Goal: Transaction & Acquisition: Subscribe to service/newsletter

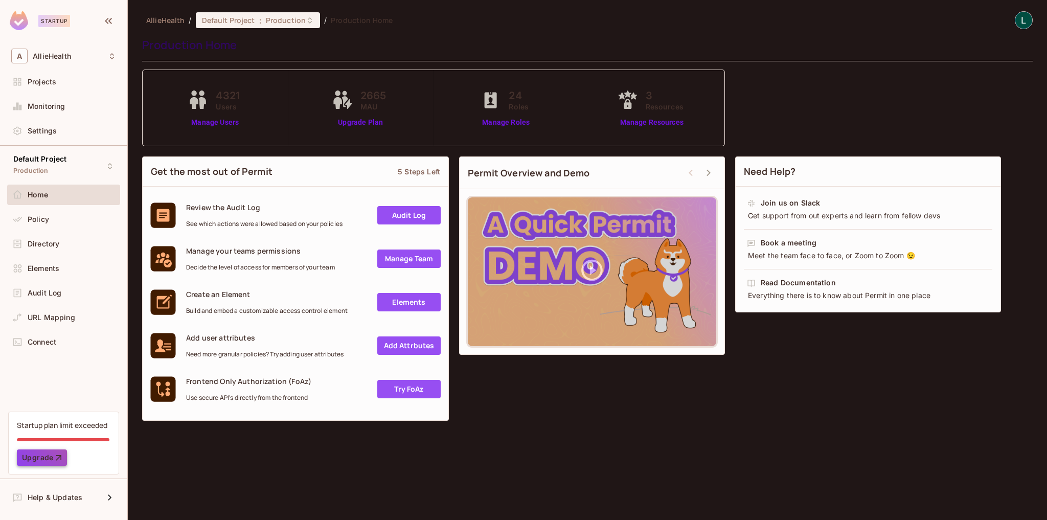
click at [45, 455] on button "Upgrade" at bounding box center [42, 458] width 50 height 16
click at [38, 458] on button "Upgrade" at bounding box center [42, 458] width 50 height 16
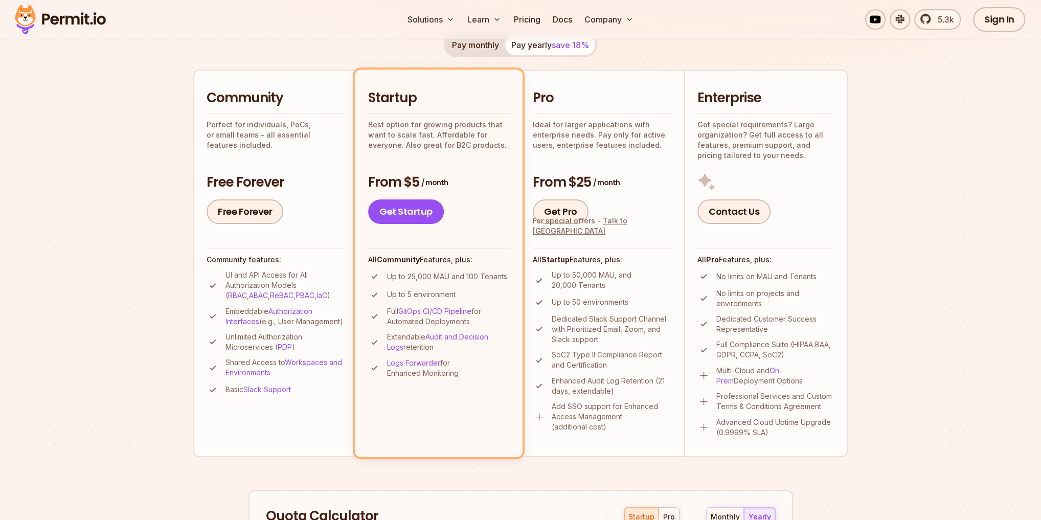
scroll to position [205, 0]
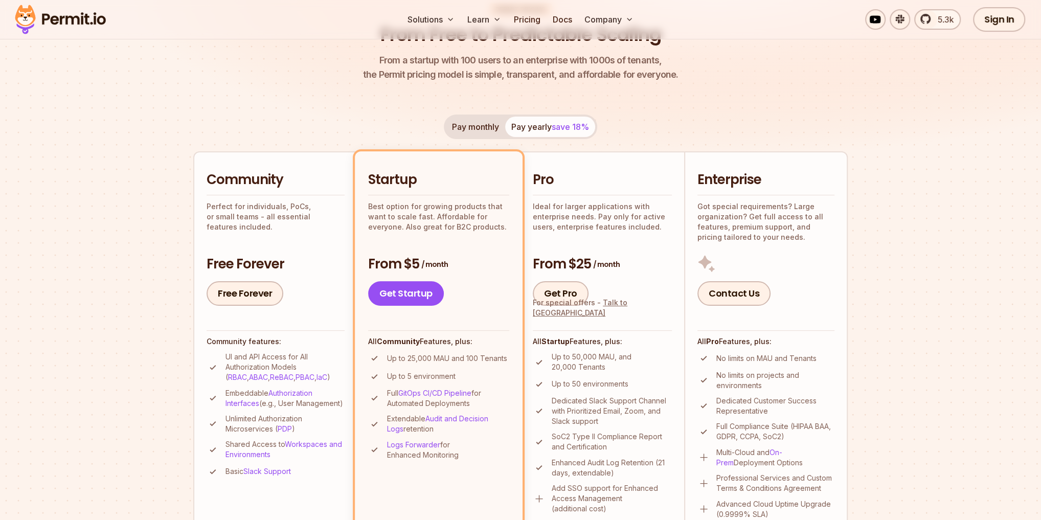
scroll to position [123, 0]
click at [473, 128] on button "Pay monthly" at bounding box center [475, 125] width 59 height 20
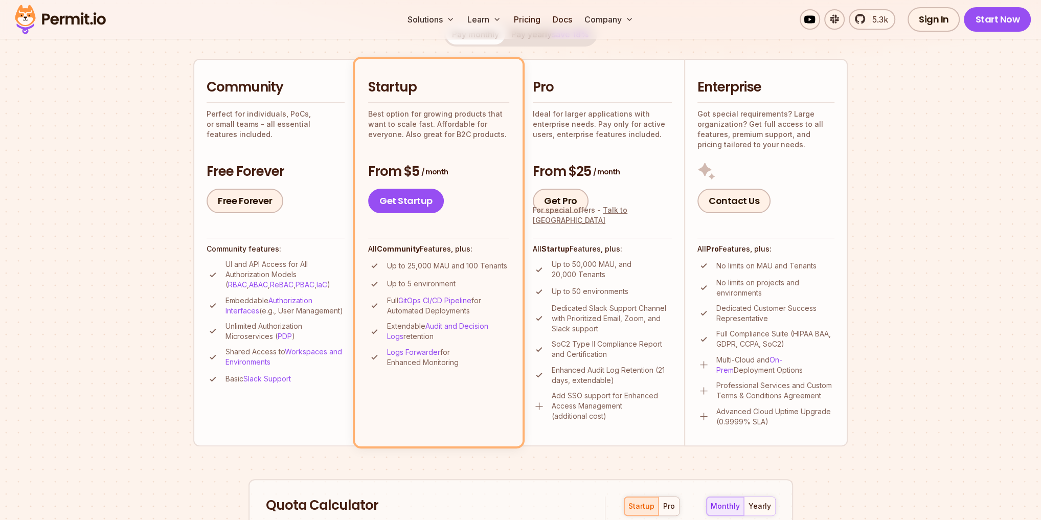
scroll to position [205, 0]
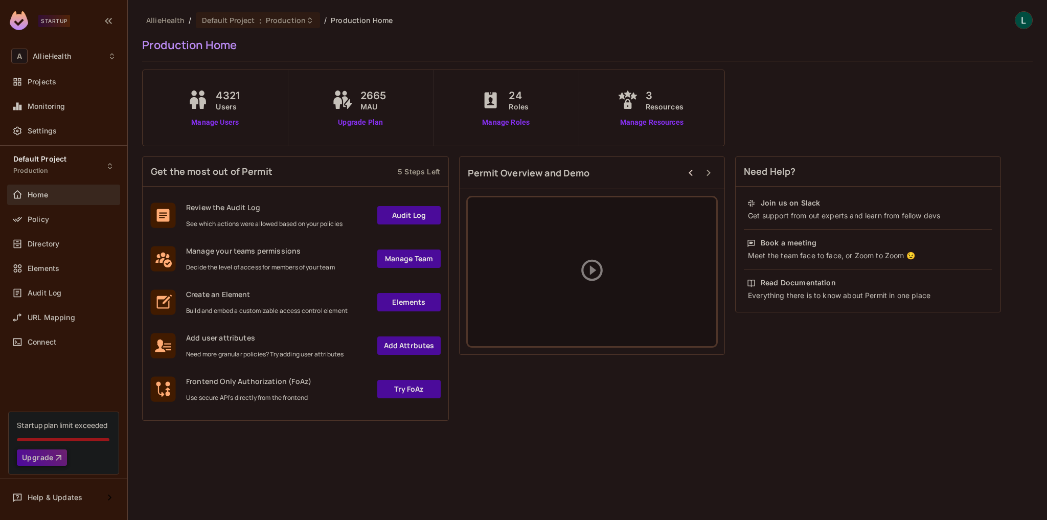
click at [51, 460] on button "Upgrade" at bounding box center [42, 458] width 50 height 16
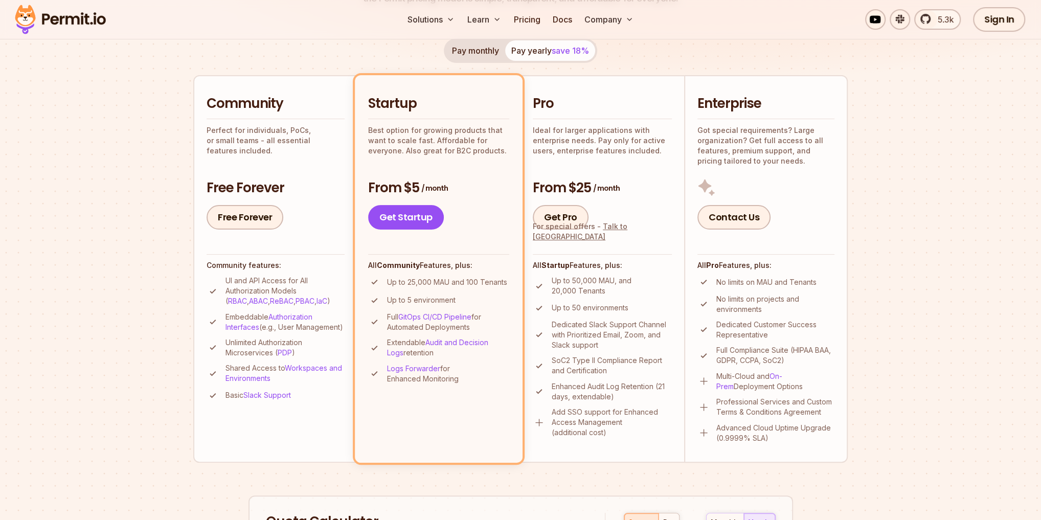
scroll to position [205, 0]
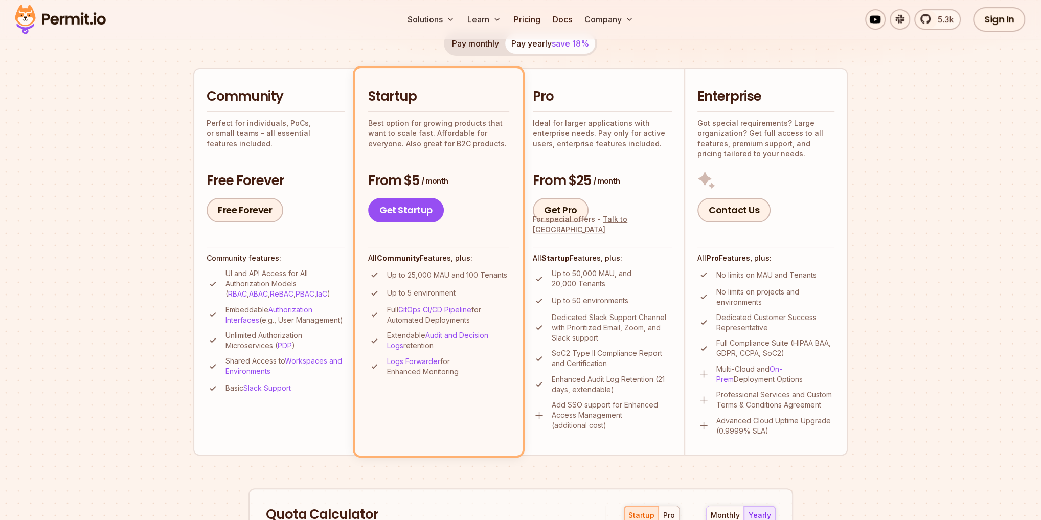
click at [489, 41] on button "Pay monthly" at bounding box center [475, 43] width 59 height 20
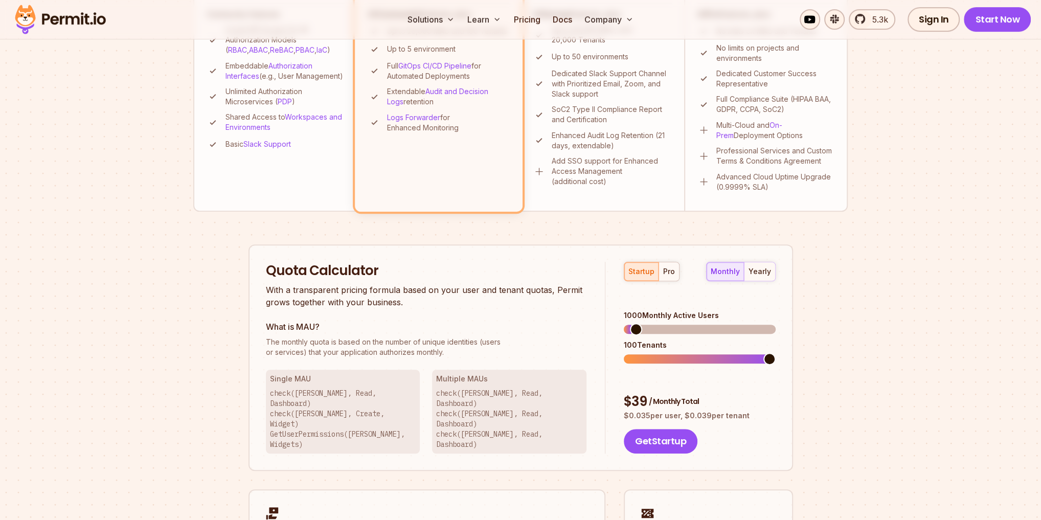
scroll to position [450, 0]
click at [645, 322] on span at bounding box center [650, 328] width 12 height 12
click at [646, 322] on span at bounding box center [650, 328] width 12 height 12
click at [654, 322] on span at bounding box center [658, 328] width 12 height 12
click at [661, 322] on span at bounding box center [664, 328] width 12 height 12
